Goal: Transaction & Acquisition: Purchase product/service

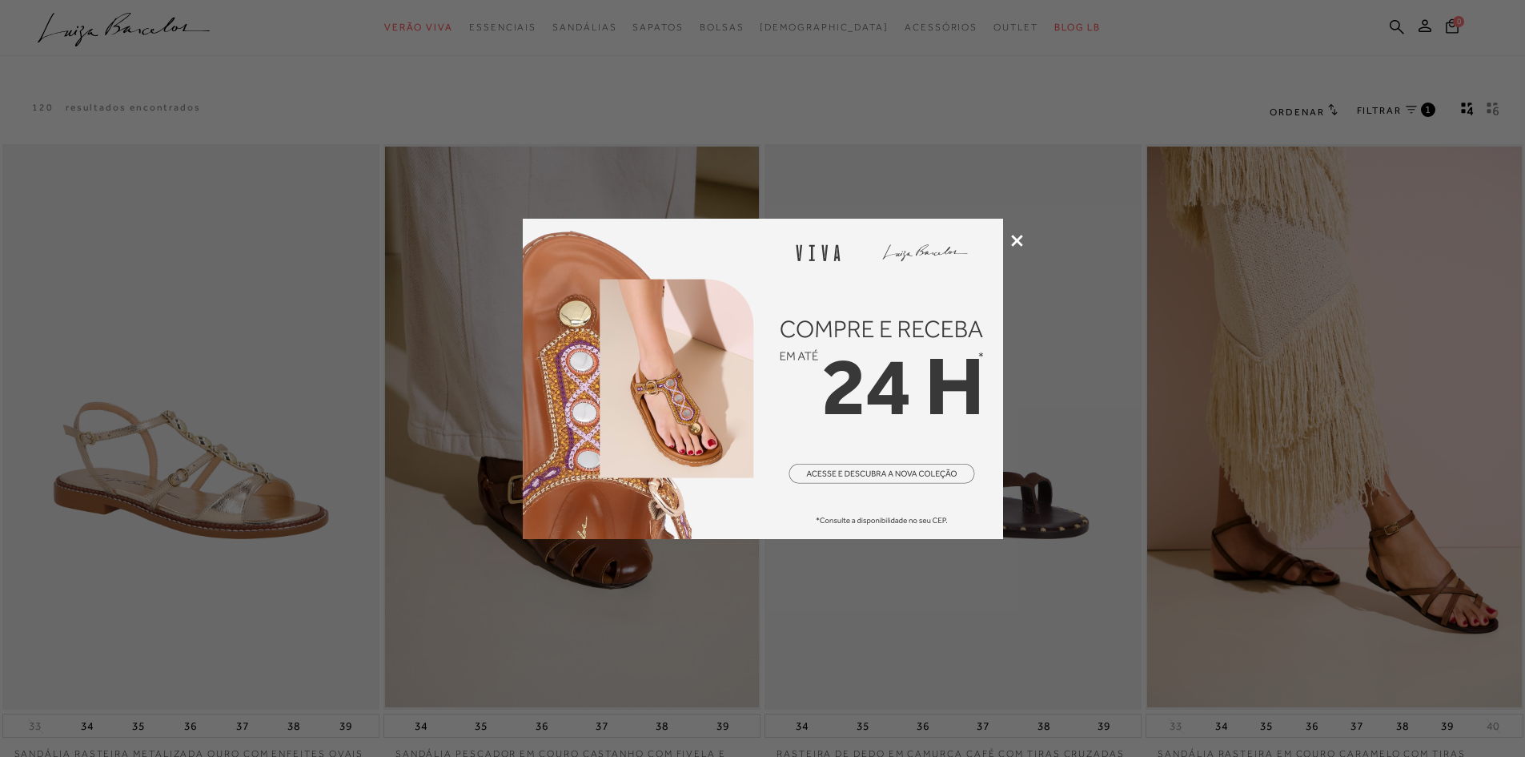
click at [1018, 239] on icon at bounding box center [1017, 241] width 12 height 12
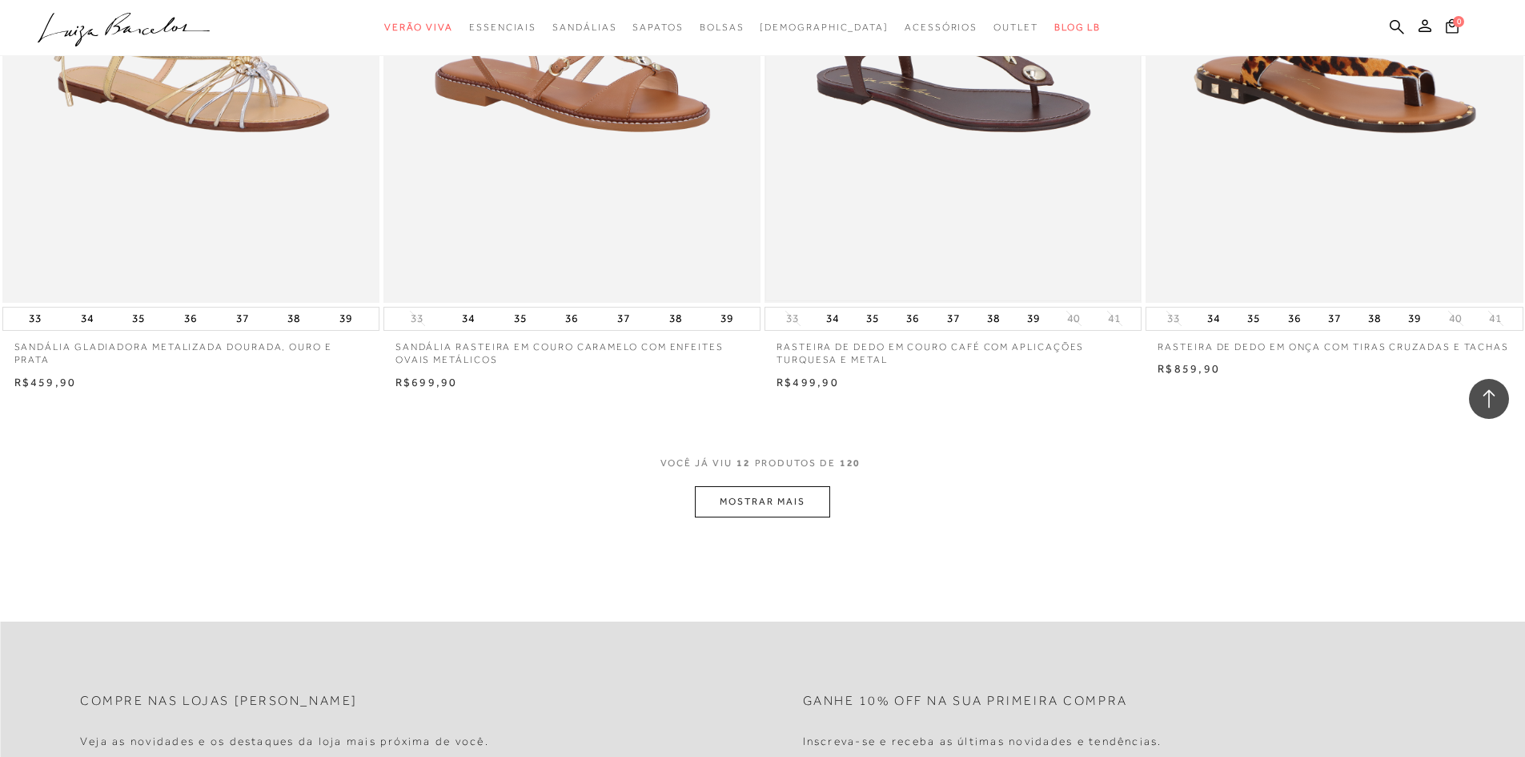
scroll to position [1761, 0]
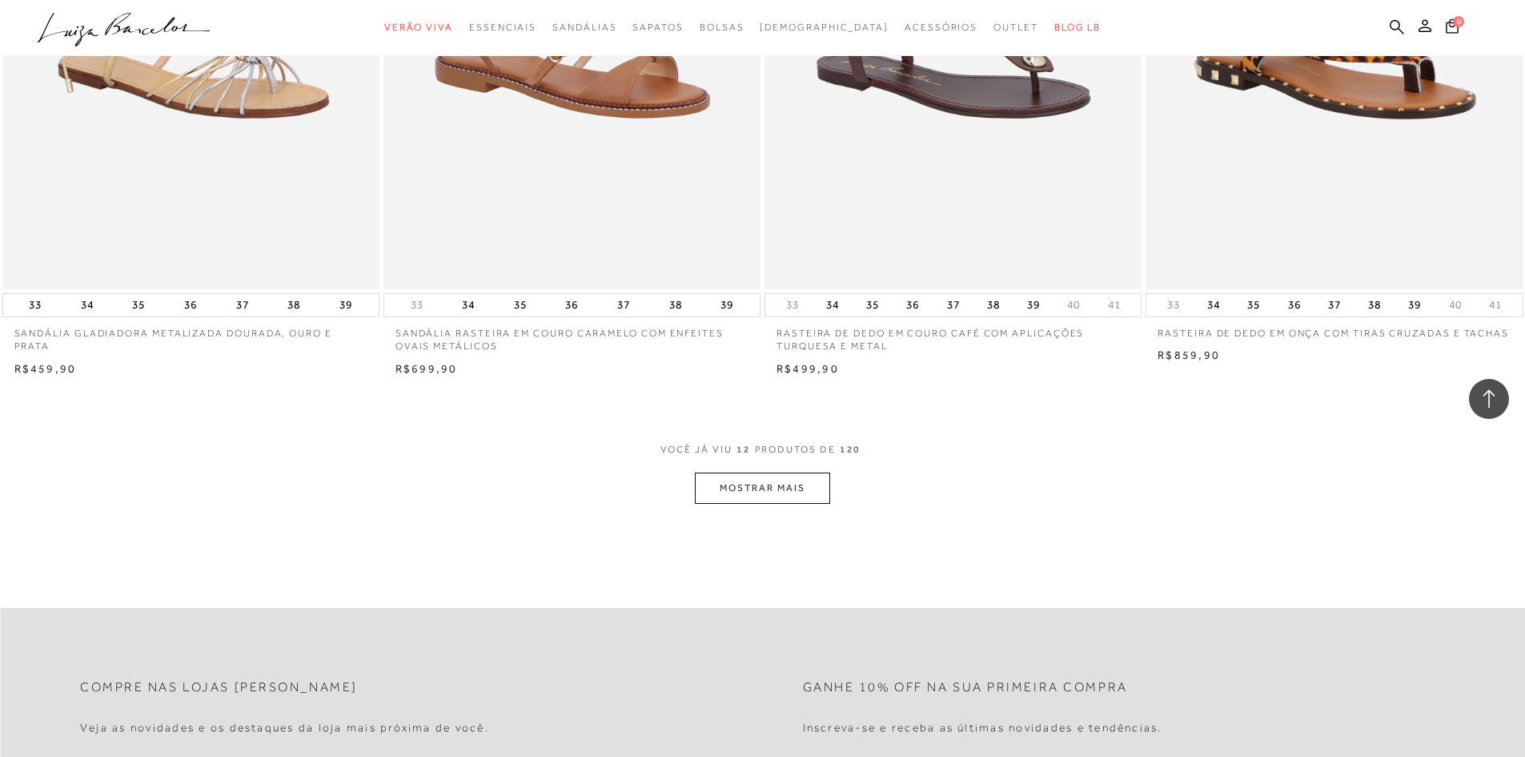
click at [806, 492] on button "MOSTRAR MAIS" at bounding box center [762, 487] width 134 height 31
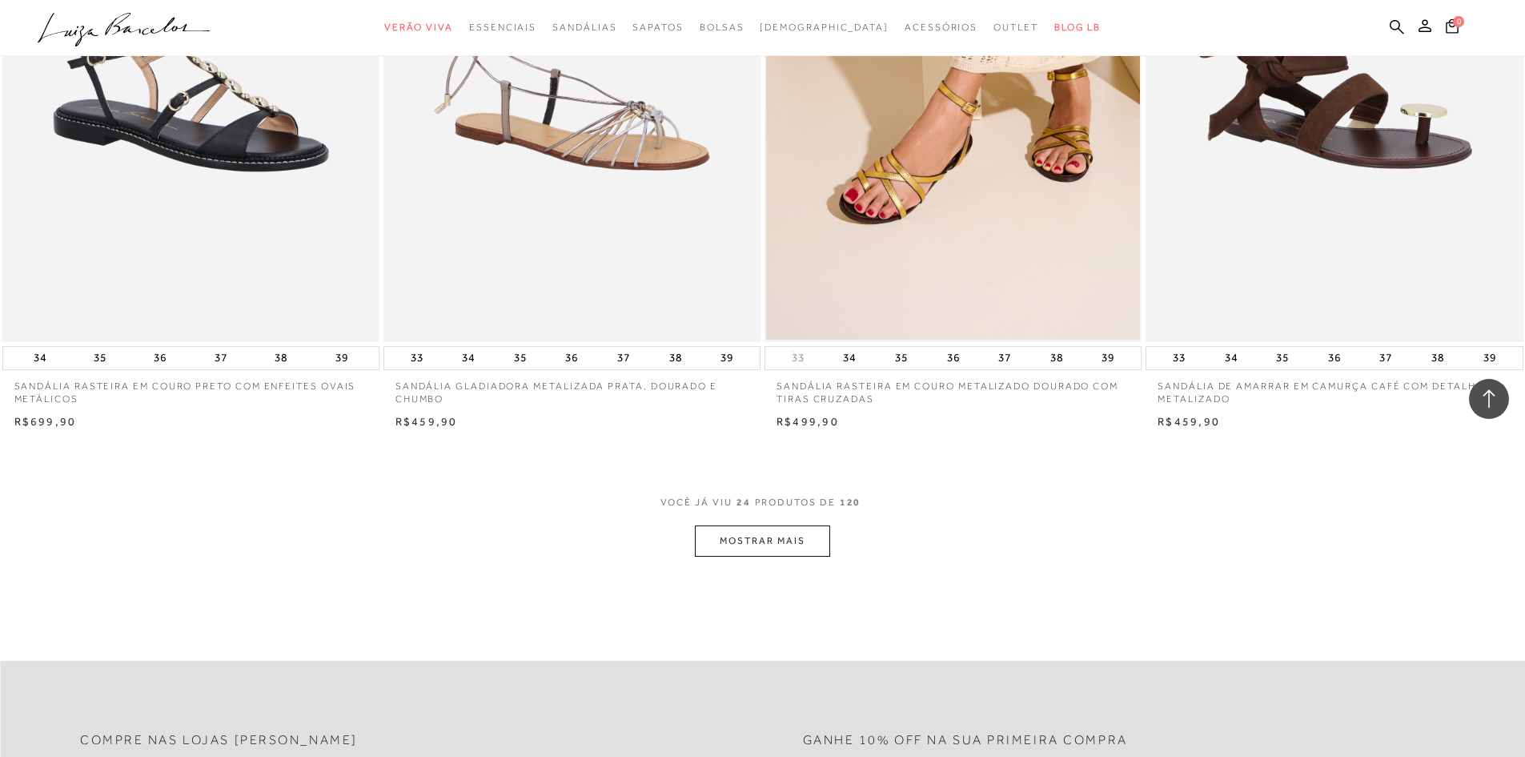
scroll to position [3843, 0]
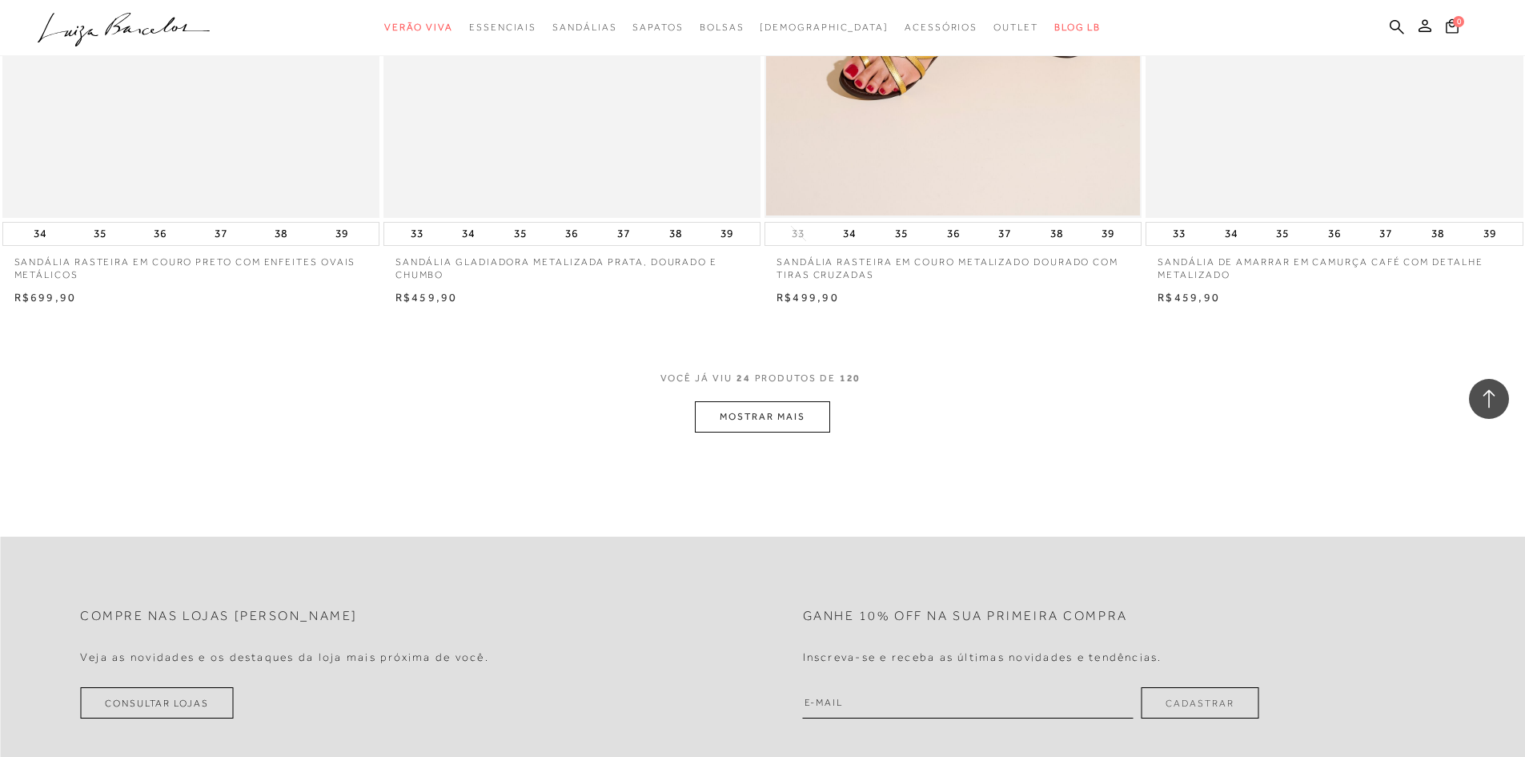
click at [741, 403] on button "MOSTRAR MAIS" at bounding box center [762, 416] width 134 height 31
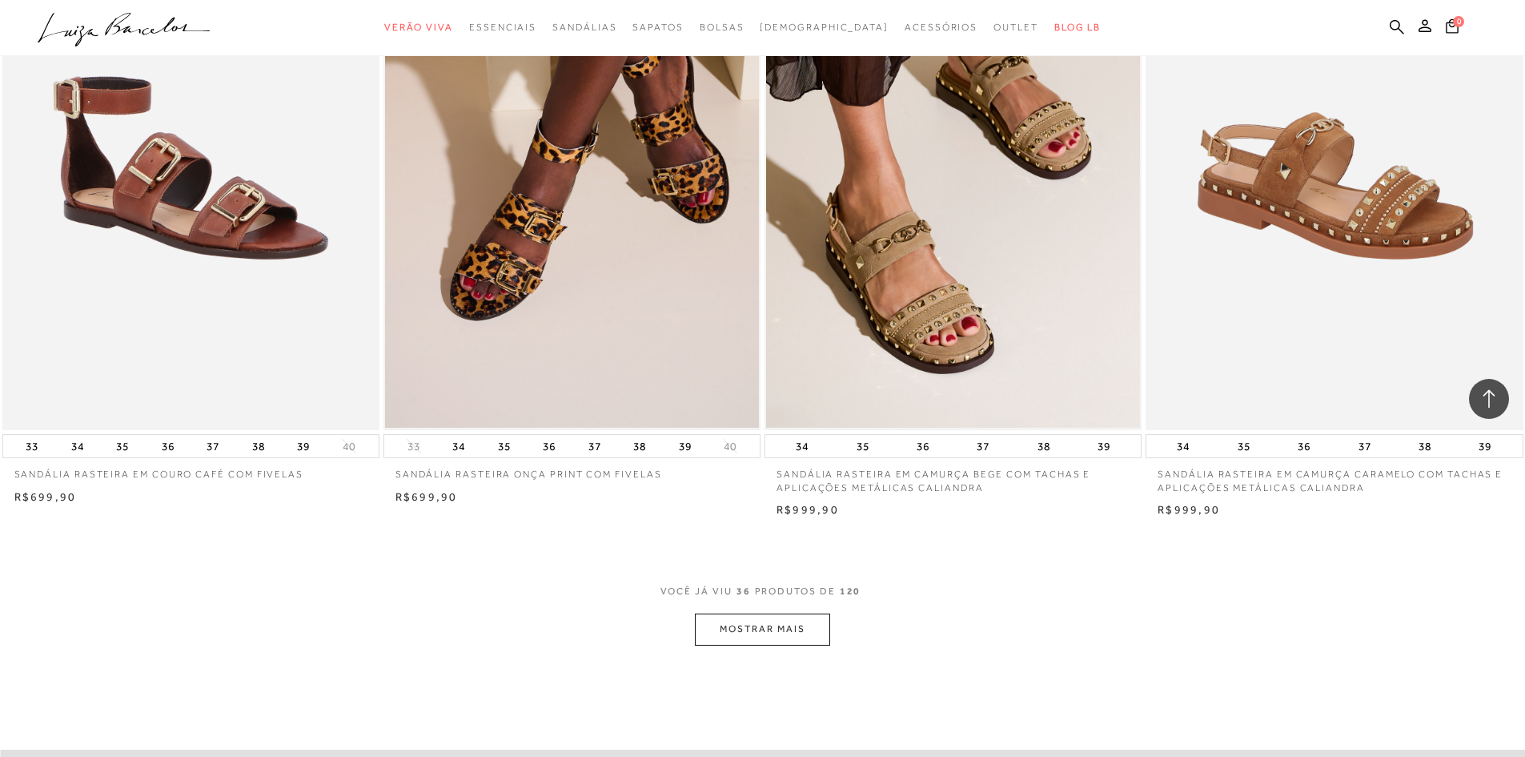
scroll to position [5924, 0]
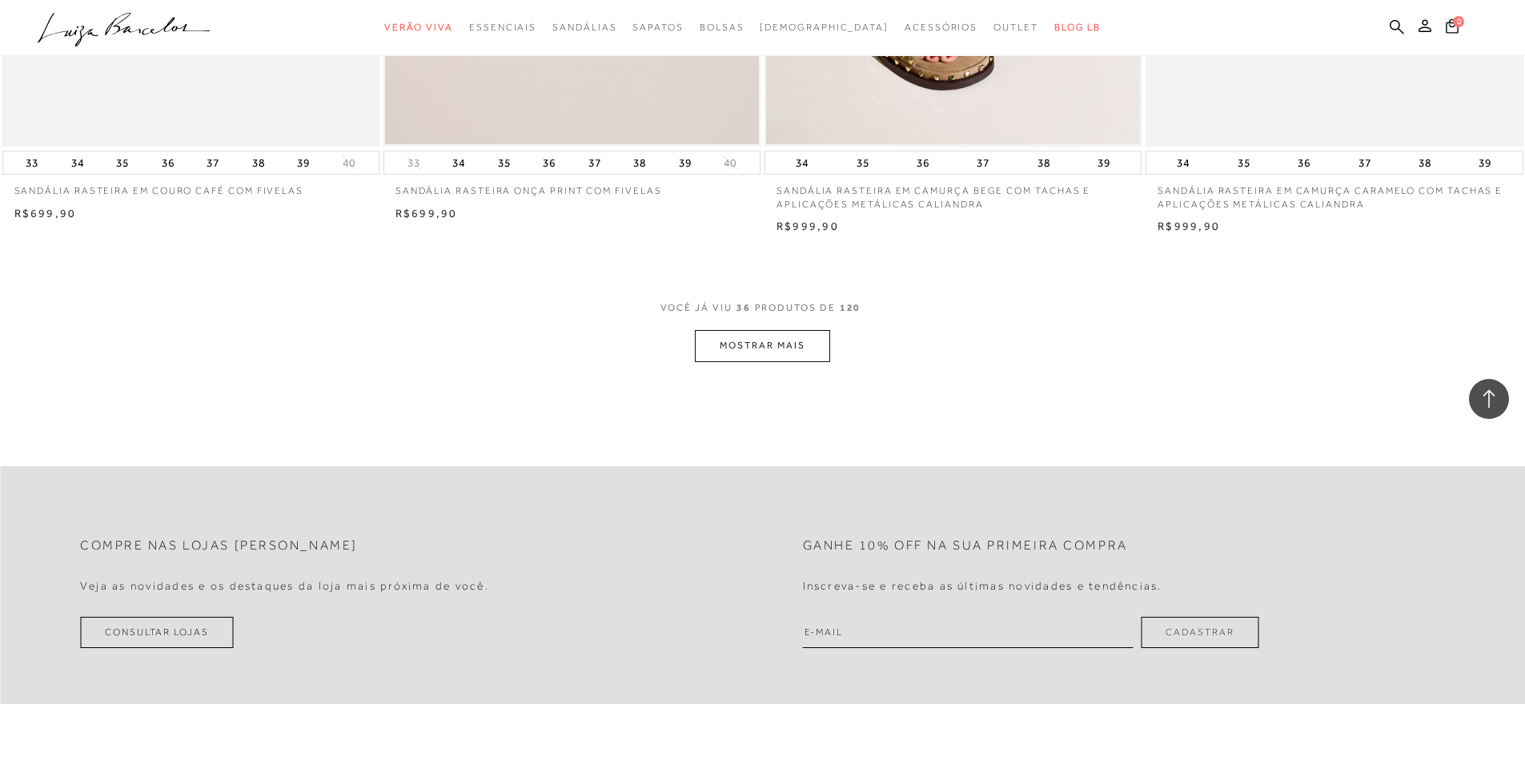
click at [783, 347] on button "MOSTRAR MAIS" at bounding box center [762, 345] width 134 height 31
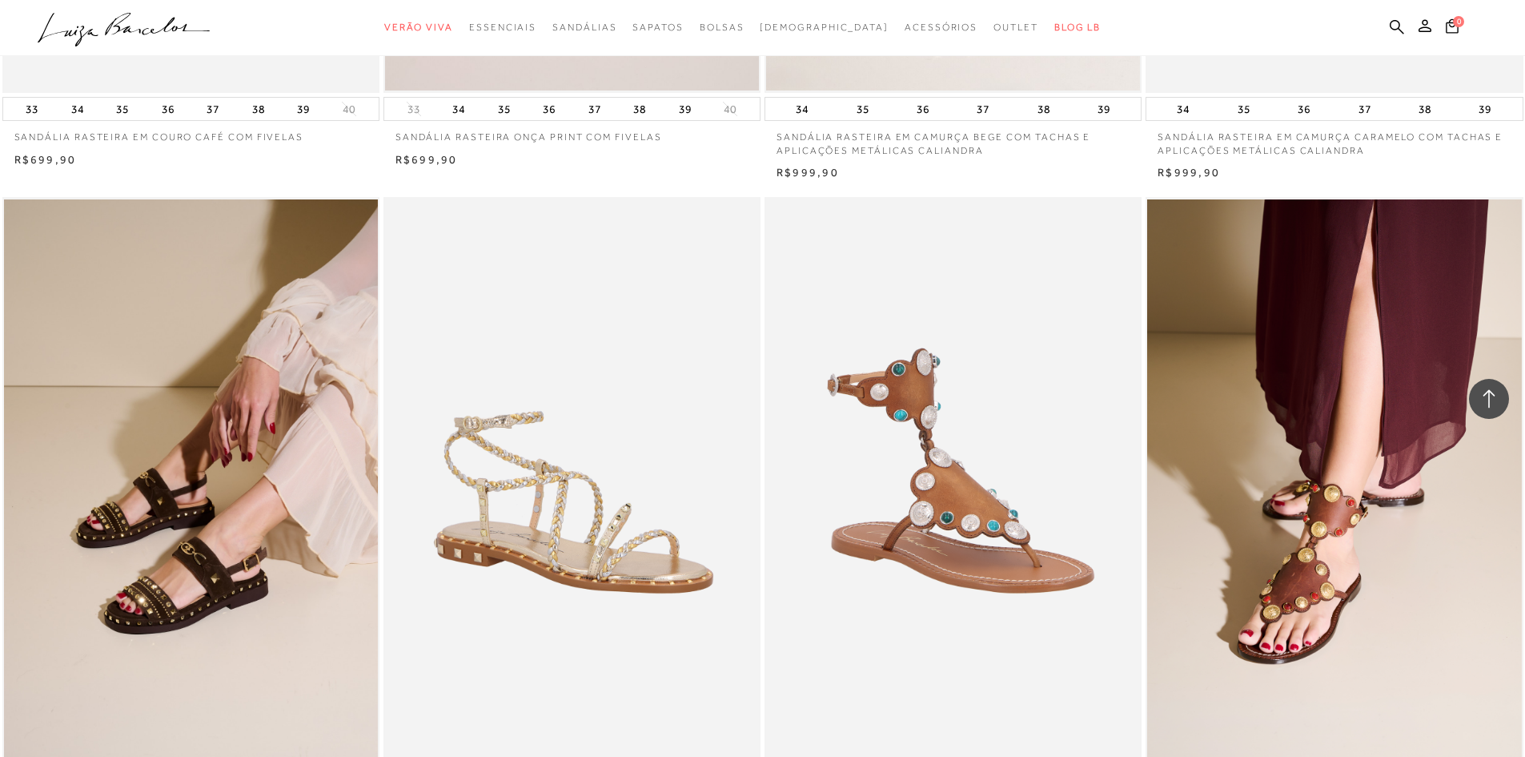
scroll to position [6004, 0]
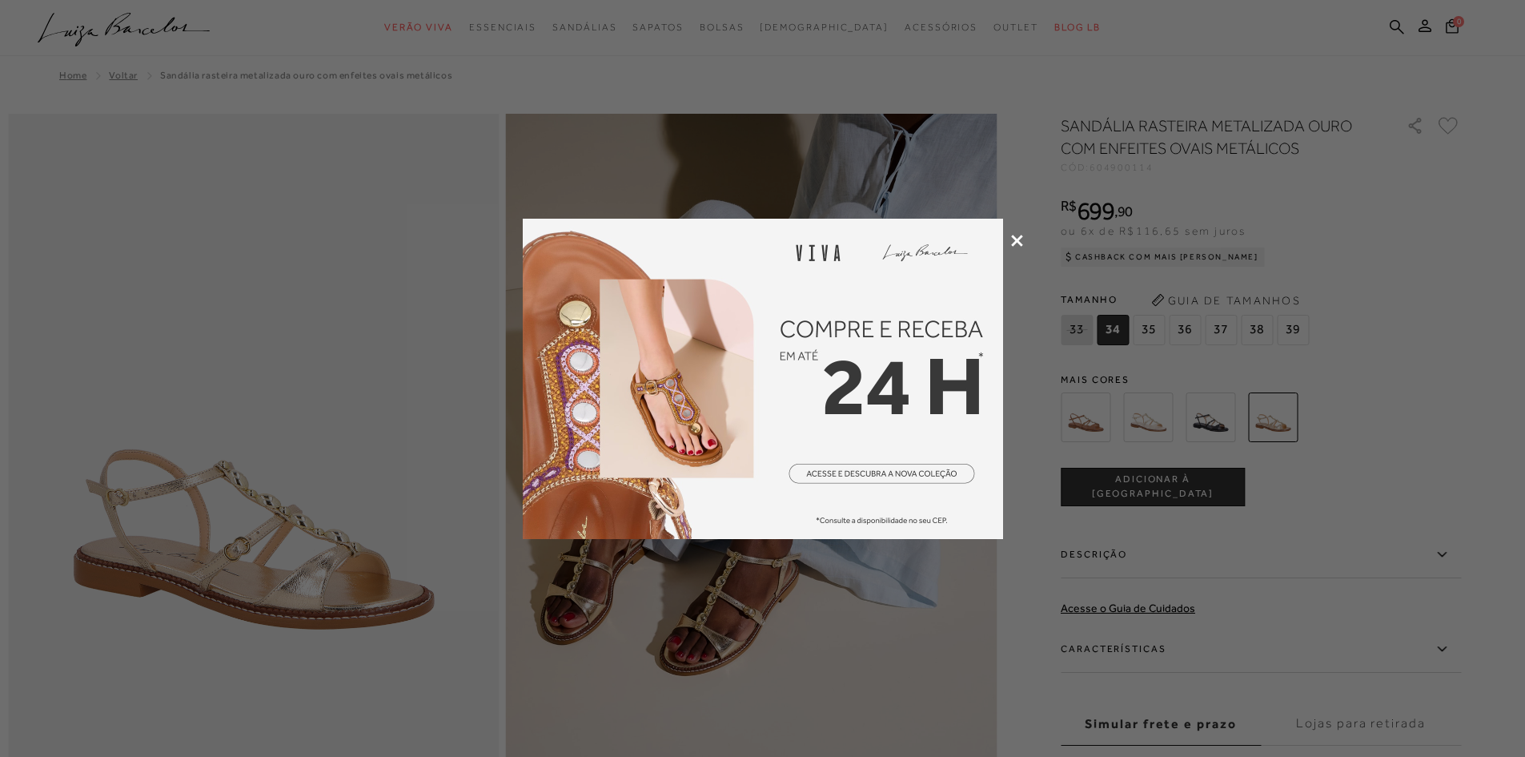
click at [1017, 241] on icon at bounding box center [1017, 241] width 12 height 12
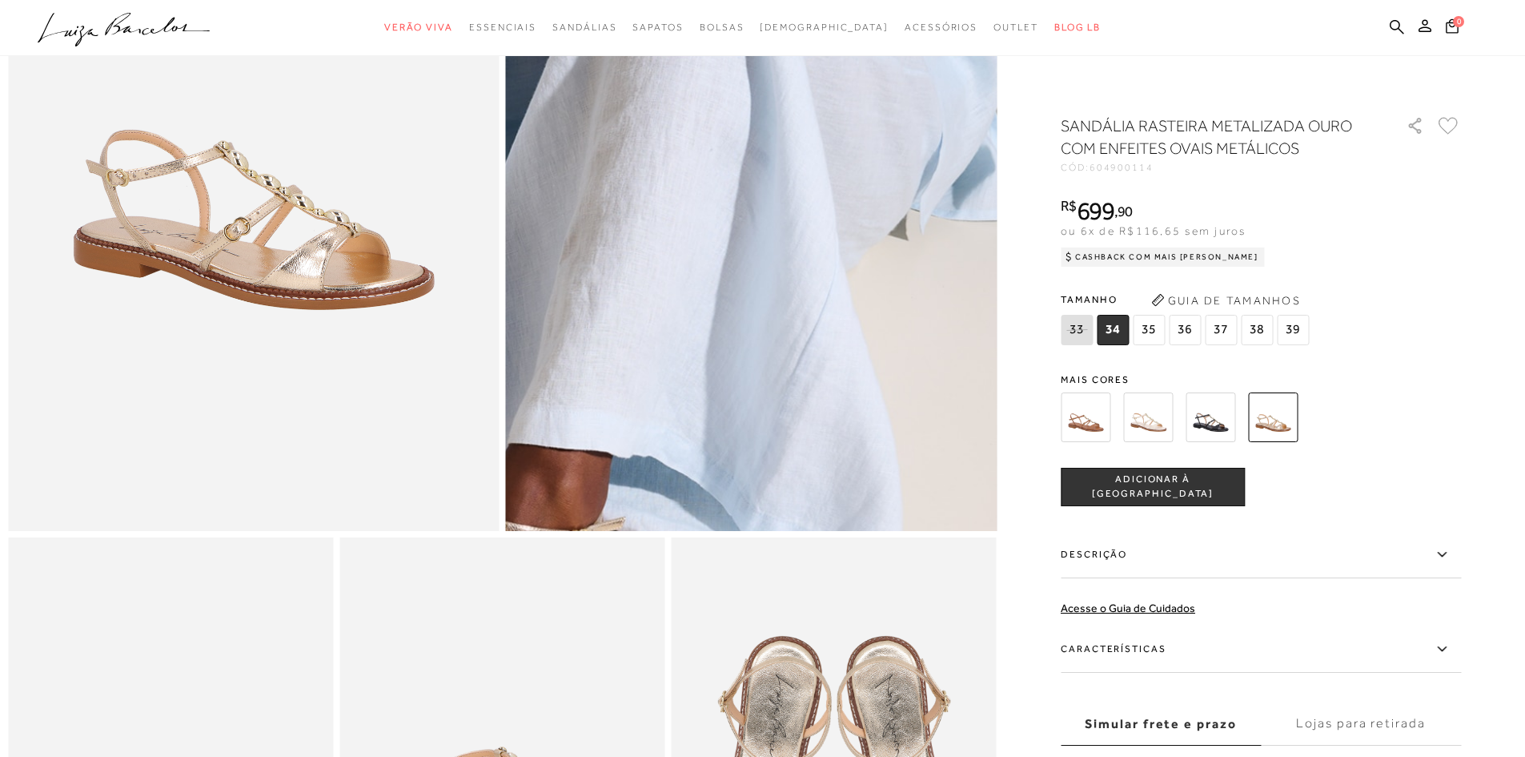
scroll to position [320, 0]
